Goal: Information Seeking & Learning: Check status

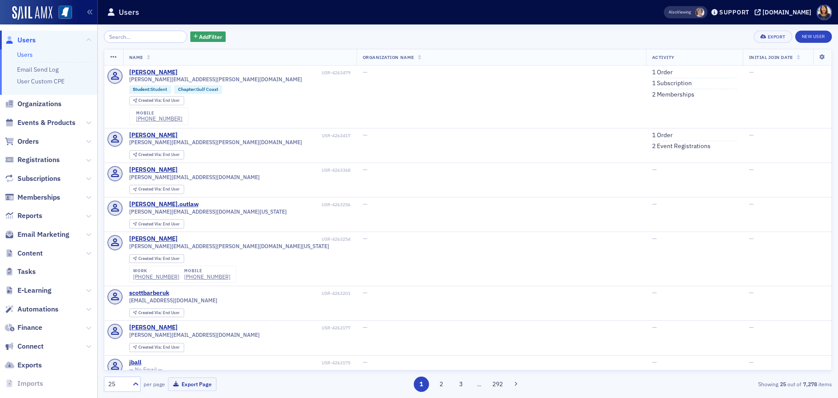
click at [31, 40] on span "Users" at bounding box center [26, 40] width 18 height 10
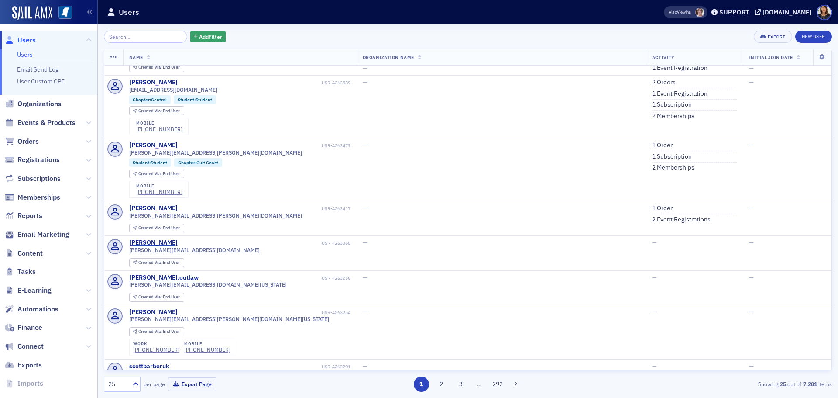
scroll to position [145, 0]
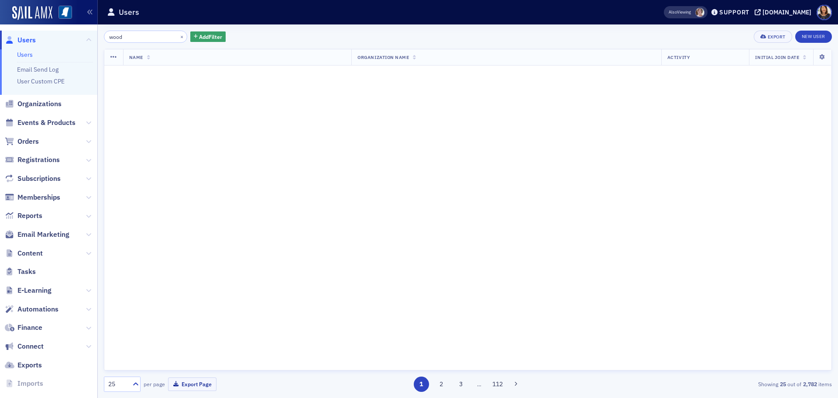
type input "[PERSON_NAME]"
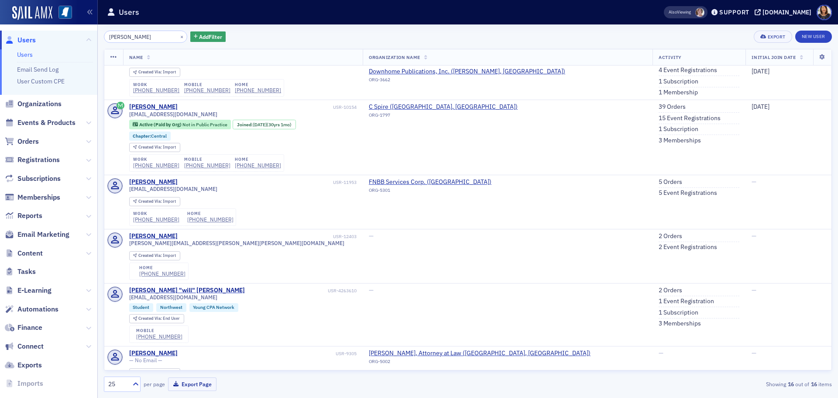
scroll to position [199, 0]
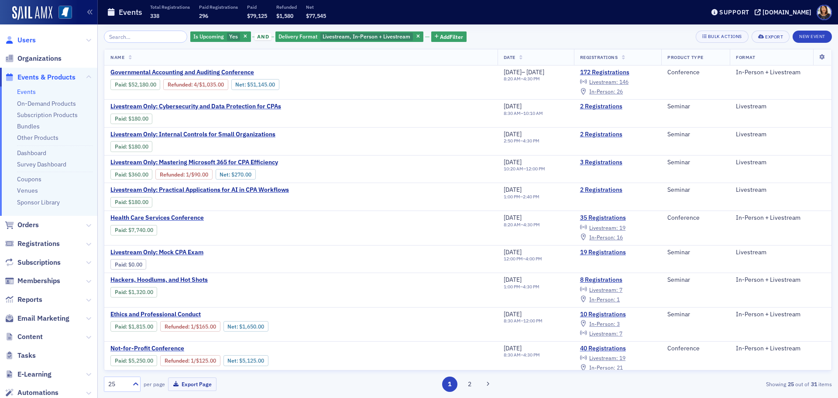
click at [31, 41] on span "Users" at bounding box center [26, 40] width 18 height 10
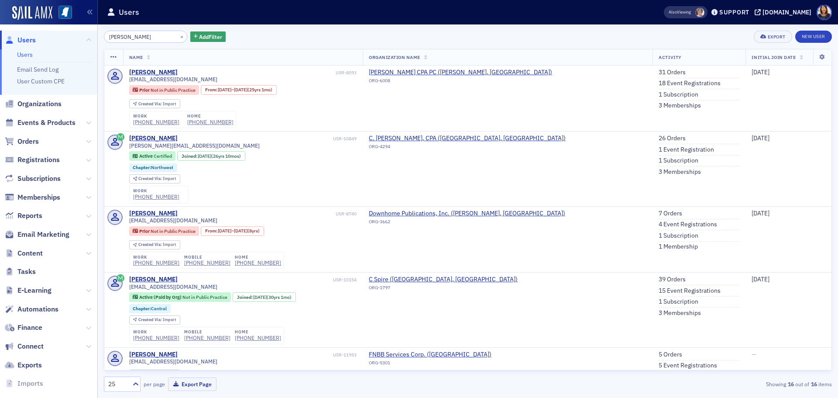
click at [23, 42] on span "Users" at bounding box center [26, 40] width 18 height 10
click at [178, 38] on button "×" at bounding box center [182, 36] width 8 height 8
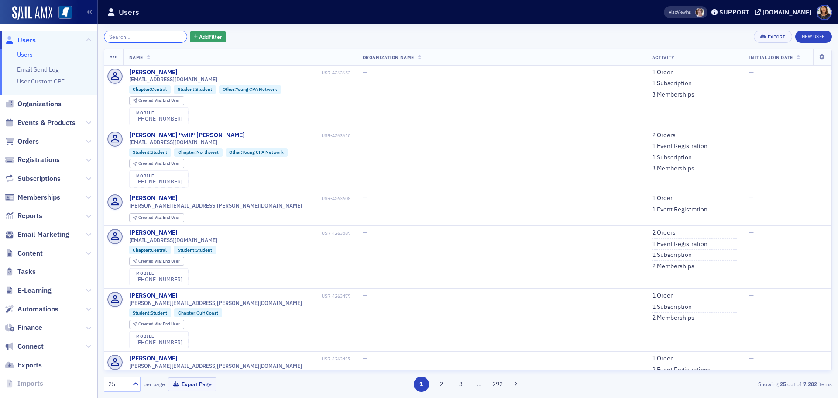
click at [157, 35] on input "search" at bounding box center [145, 37] width 83 height 12
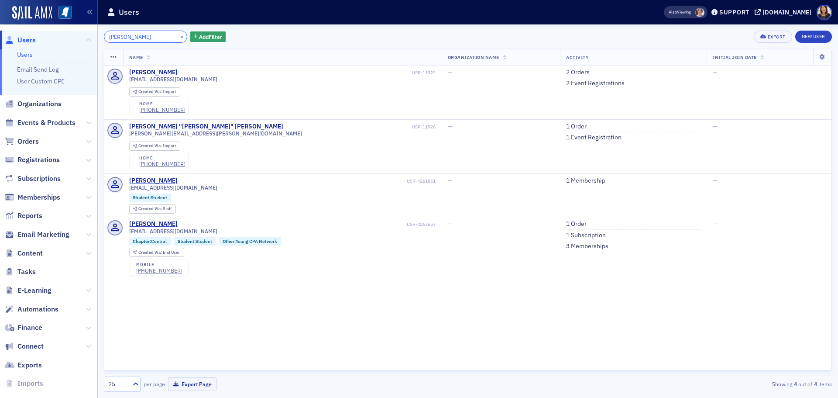
type input "garcia"
click at [178, 33] on button "×" at bounding box center [182, 36] width 8 height 8
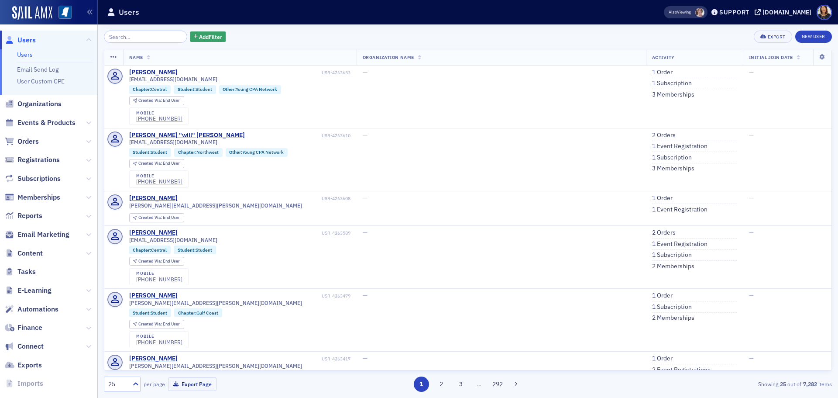
click at [31, 41] on span "Users" at bounding box center [26, 40] width 18 height 10
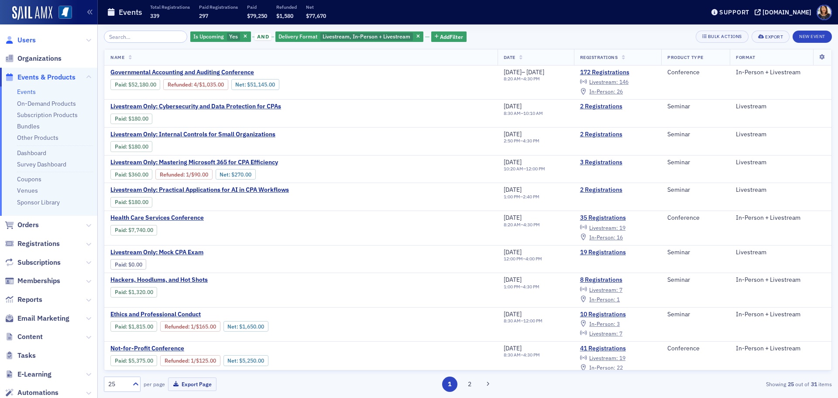
click at [28, 40] on span "Users" at bounding box center [26, 40] width 18 height 10
click at [620, 253] on link "19 Registrations" at bounding box center [618, 252] width 76 height 8
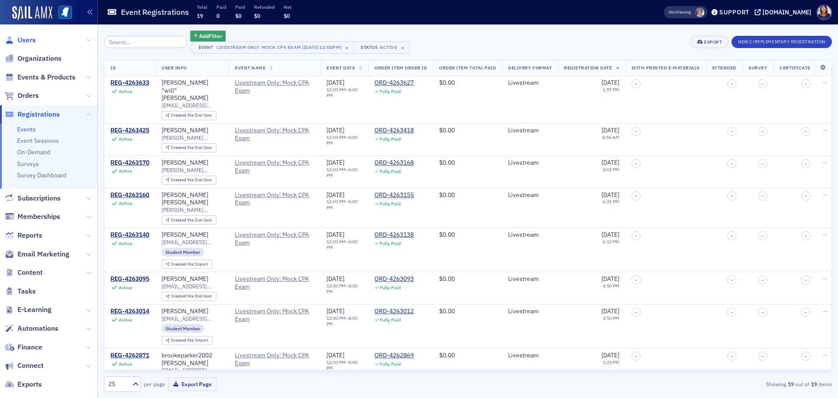
click at [28, 42] on span "Users" at bounding box center [26, 40] width 18 height 10
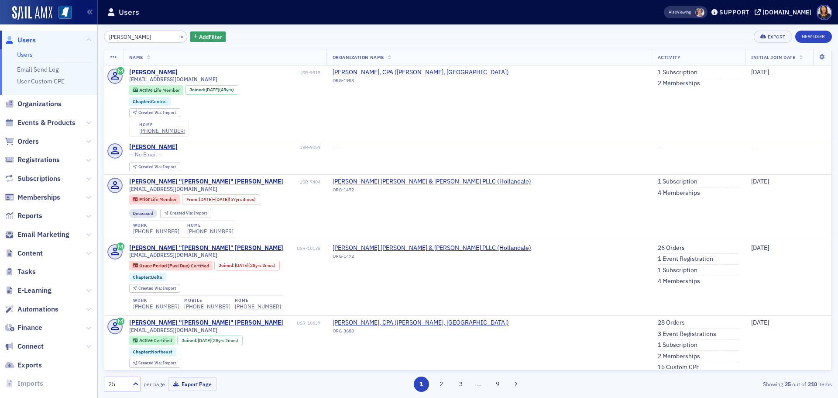
type input "eugene bi"
click at [178, 35] on button "×" at bounding box center [182, 36] width 8 height 8
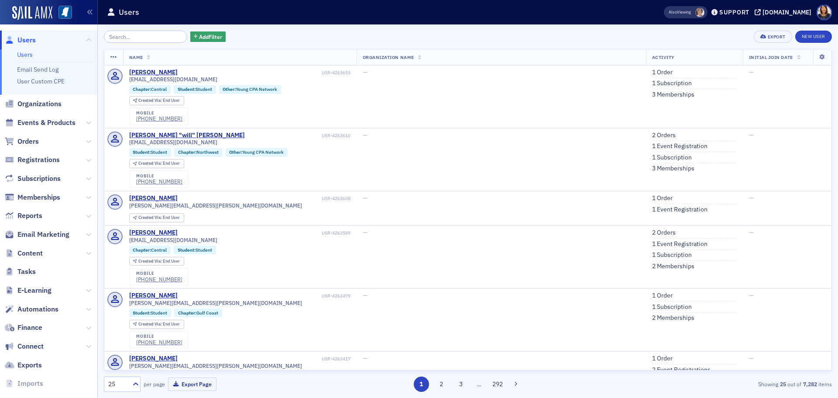
click at [28, 39] on span "Users" at bounding box center [26, 40] width 18 height 10
click at [31, 40] on span "Users" at bounding box center [26, 40] width 18 height 10
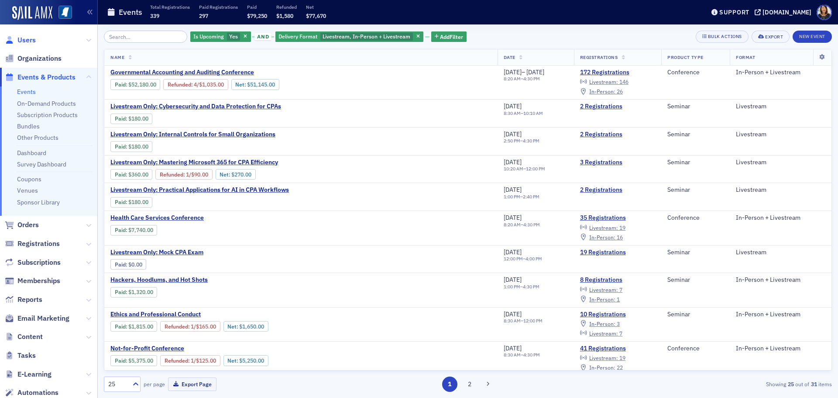
click at [31, 40] on span "Users" at bounding box center [26, 40] width 18 height 10
click at [612, 93] on span "In-Person :" at bounding box center [603, 91] width 26 height 7
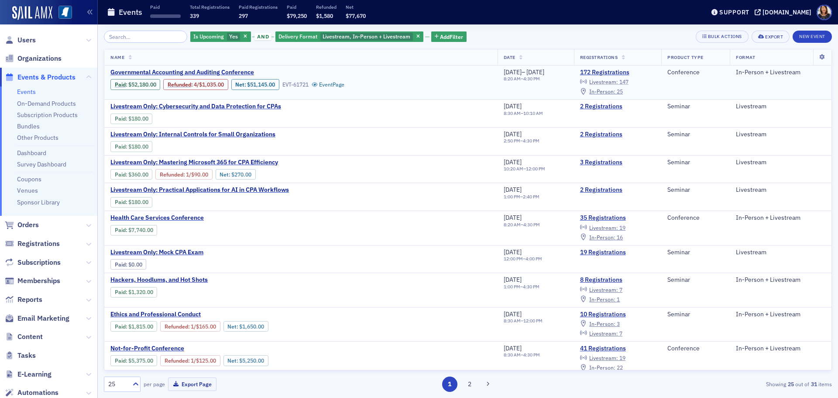
click at [615, 83] on span "Livestream :" at bounding box center [604, 81] width 29 height 7
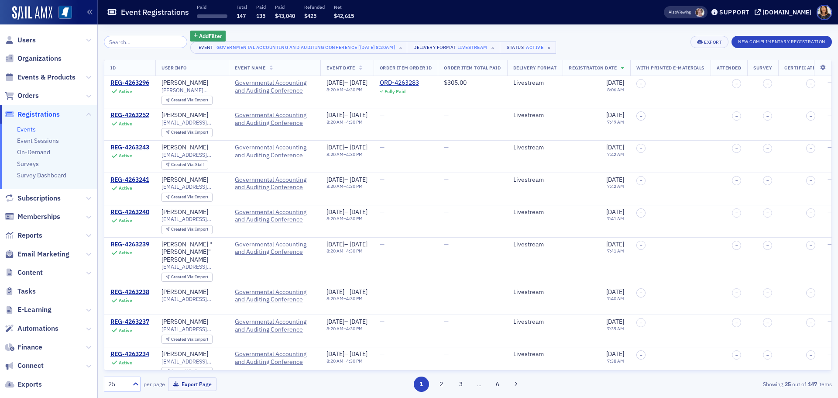
click at [153, 45] on input "search" at bounding box center [145, 42] width 83 height 12
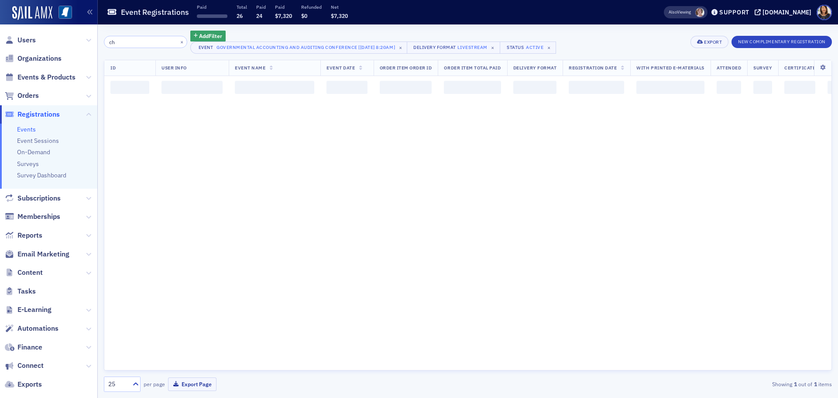
type input "c"
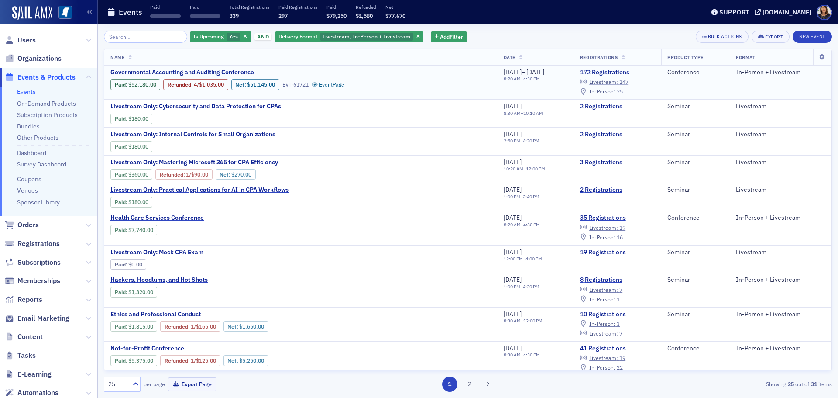
click at [608, 83] on span "Livestream :" at bounding box center [604, 81] width 29 height 7
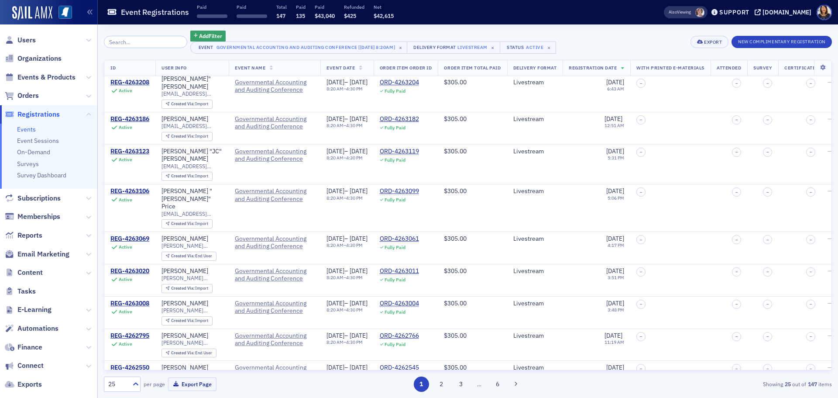
scroll to position [363, 0]
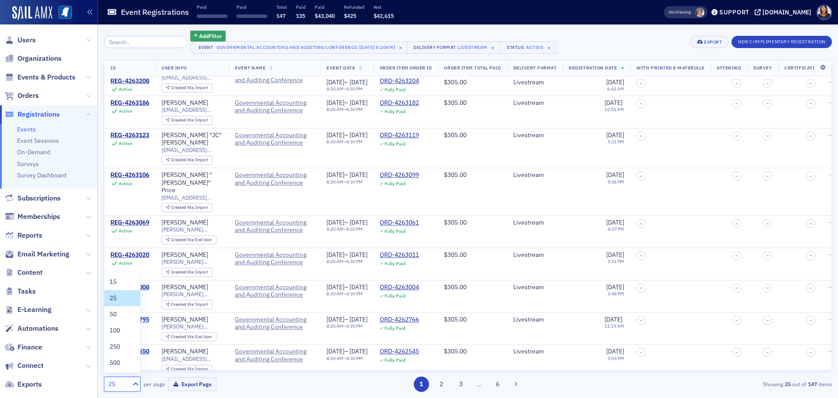
click at [135, 384] on icon at bounding box center [135, 383] width 9 height 9
click at [124, 328] on div "100" at bounding box center [122, 330] width 25 height 9
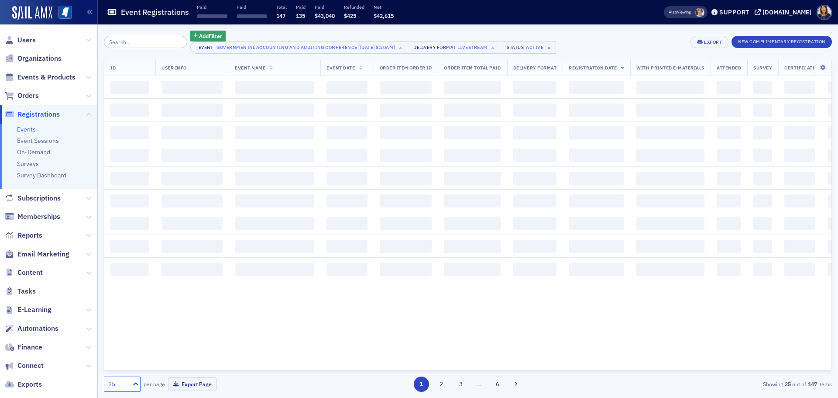
scroll to position [0, 0]
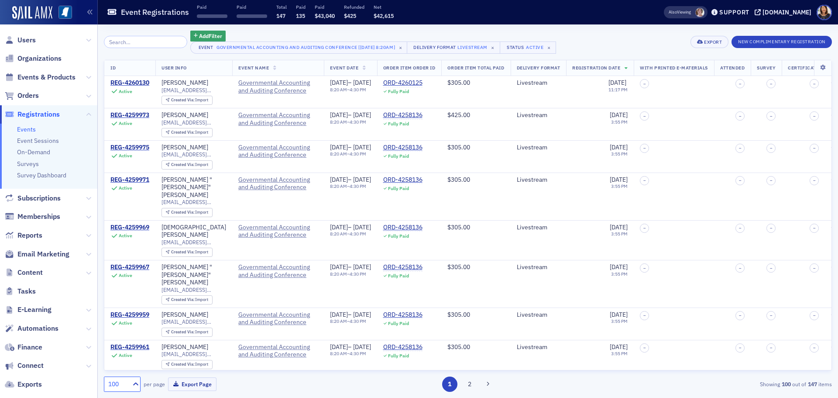
scroll to position [1388, 0]
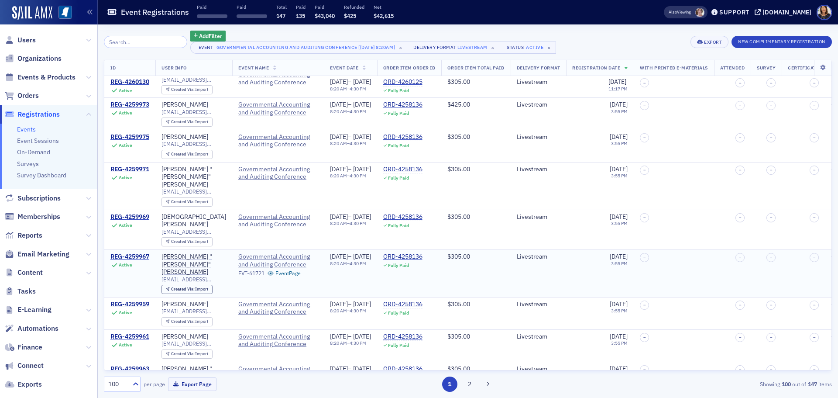
drag, startPoint x: 825, startPoint y: 200, endPoint x: 825, endPoint y: 173, distance: 27.5
click at [825, 250] on td "–" at bounding box center [803, 274] width 43 height 48
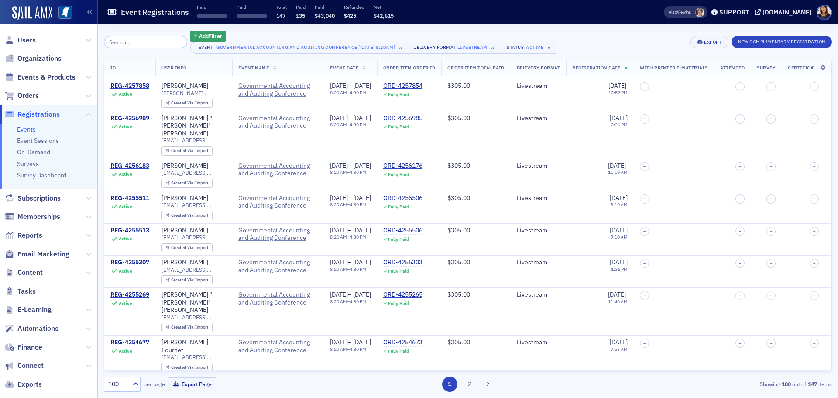
scroll to position [3056, 0]
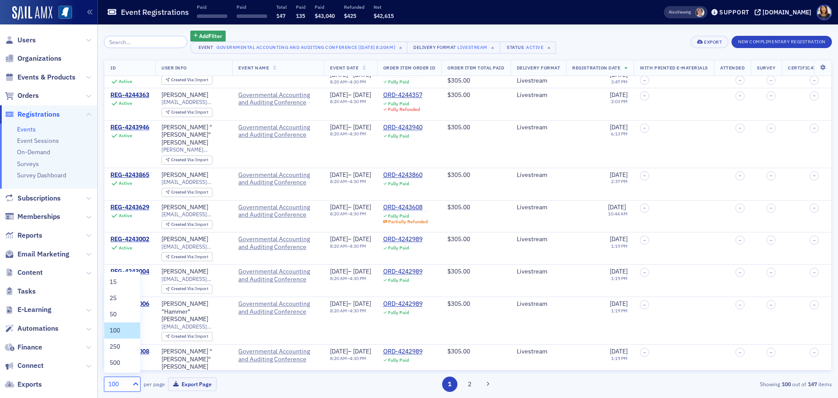
click at [135, 386] on icon at bounding box center [135, 383] width 9 height 9
click at [122, 349] on div "250" at bounding box center [122, 346] width 25 height 9
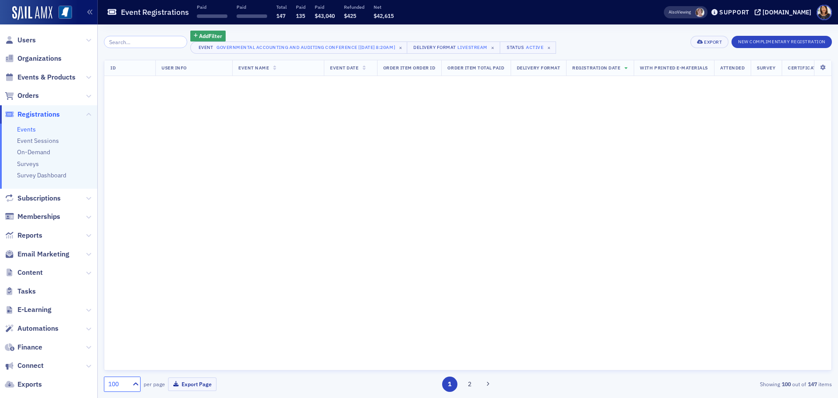
scroll to position [0, 0]
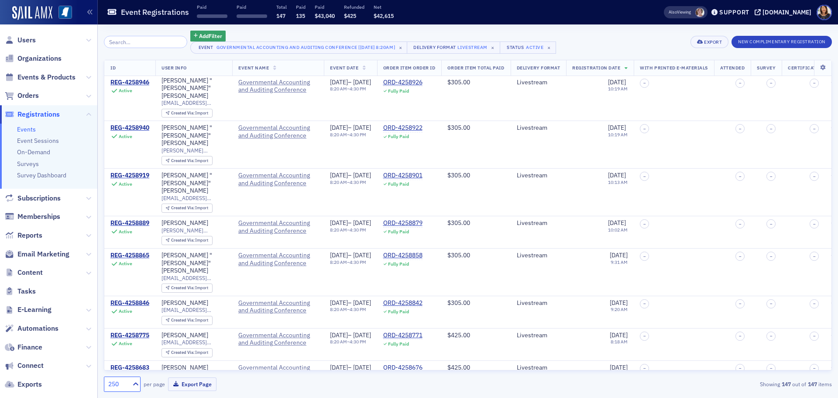
scroll to position [2157, 0]
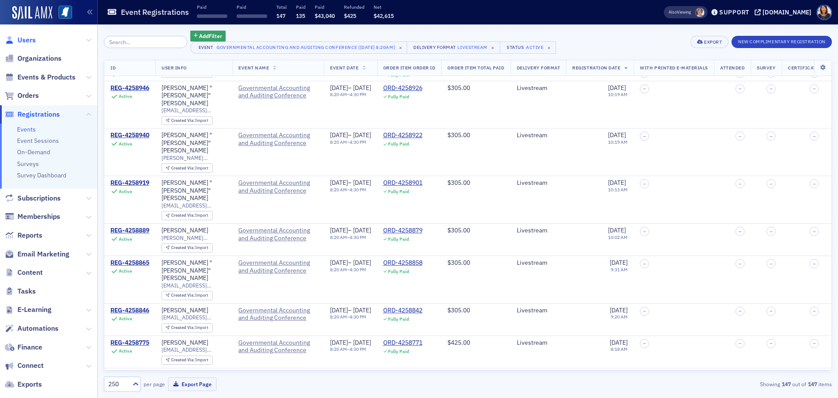
click at [23, 40] on span "Users" at bounding box center [26, 40] width 18 height 10
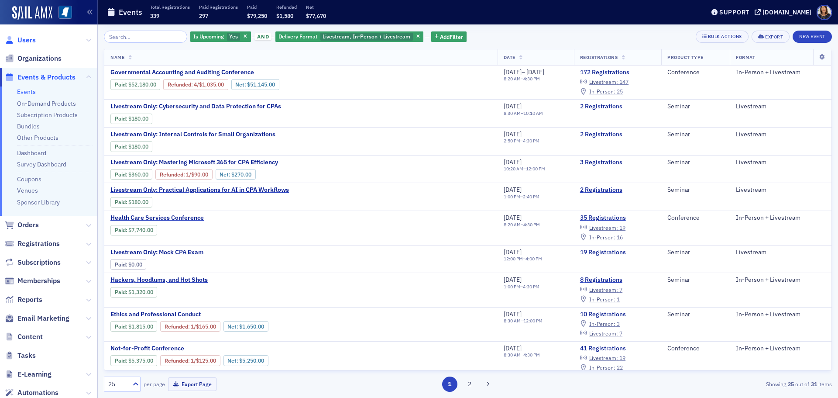
click at [28, 41] on span "Users" at bounding box center [26, 40] width 18 height 10
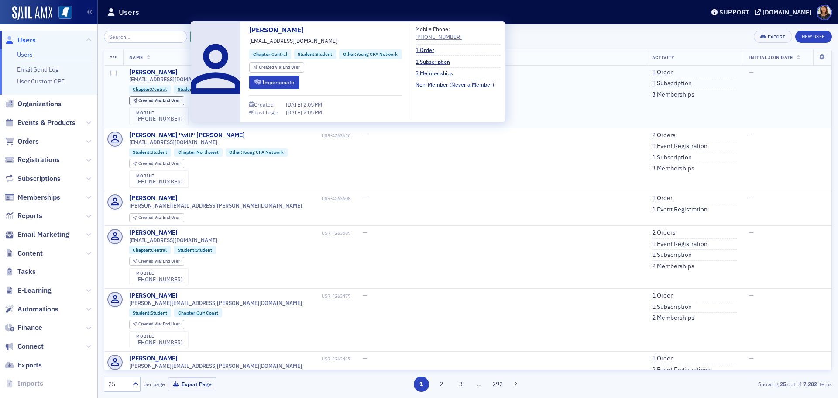
click at [178, 75] on div "[PERSON_NAME]" at bounding box center [153, 73] width 48 height 8
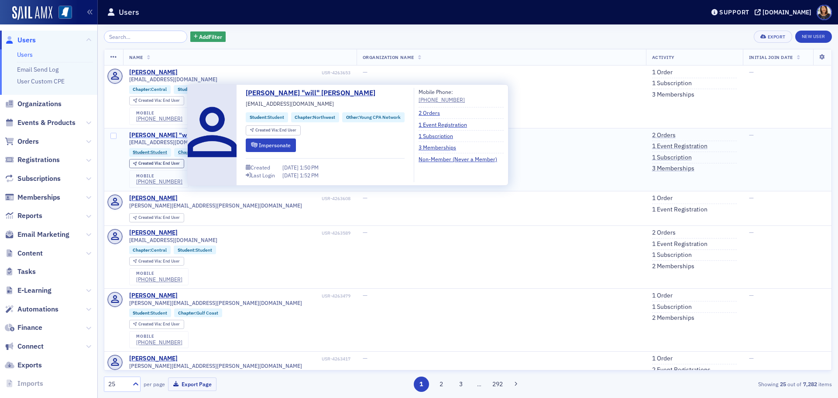
click at [164, 135] on div "[PERSON_NAME] "will" [PERSON_NAME]" at bounding box center [187, 135] width 116 height 8
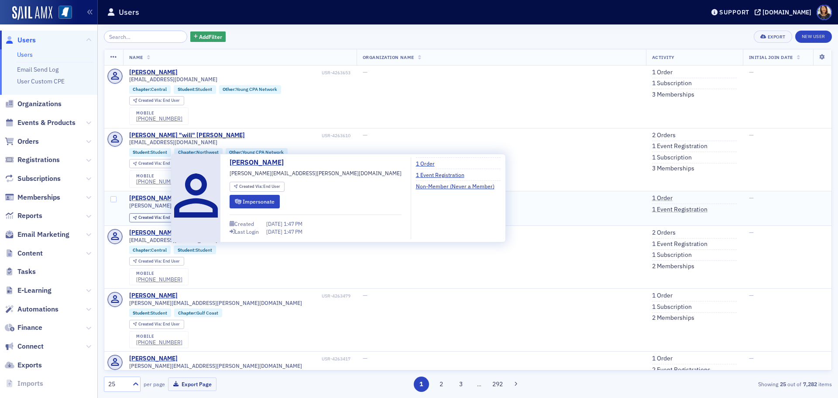
click at [149, 197] on div "[PERSON_NAME]" at bounding box center [153, 198] width 48 height 8
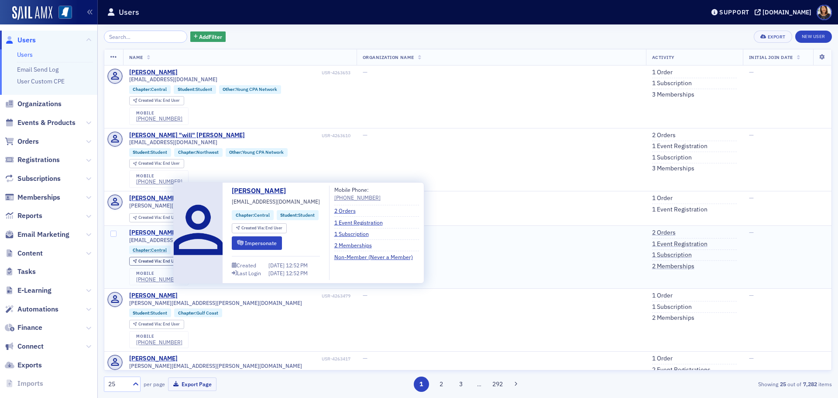
click at [157, 233] on div "[PERSON_NAME]" at bounding box center [153, 233] width 48 height 8
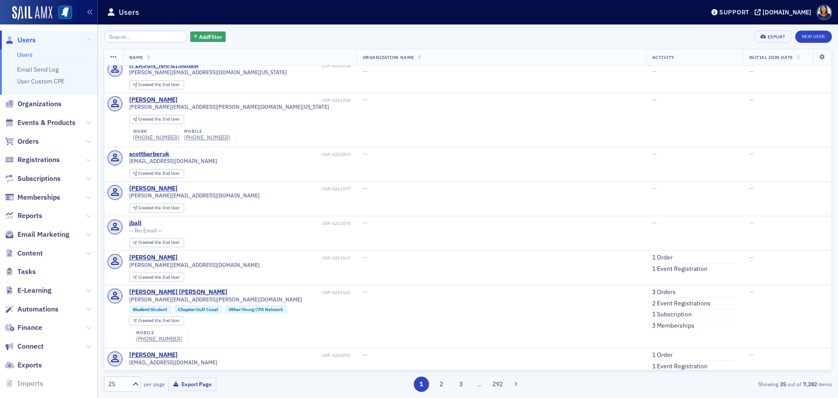
scroll to position [369, 0]
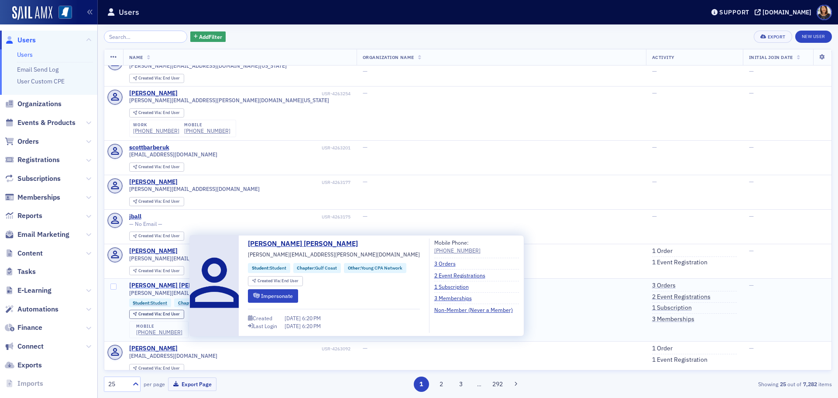
click at [152, 283] on div "[PERSON_NAME] [PERSON_NAME]" at bounding box center [178, 286] width 98 height 8
